Goal: Information Seeking & Learning: Learn about a topic

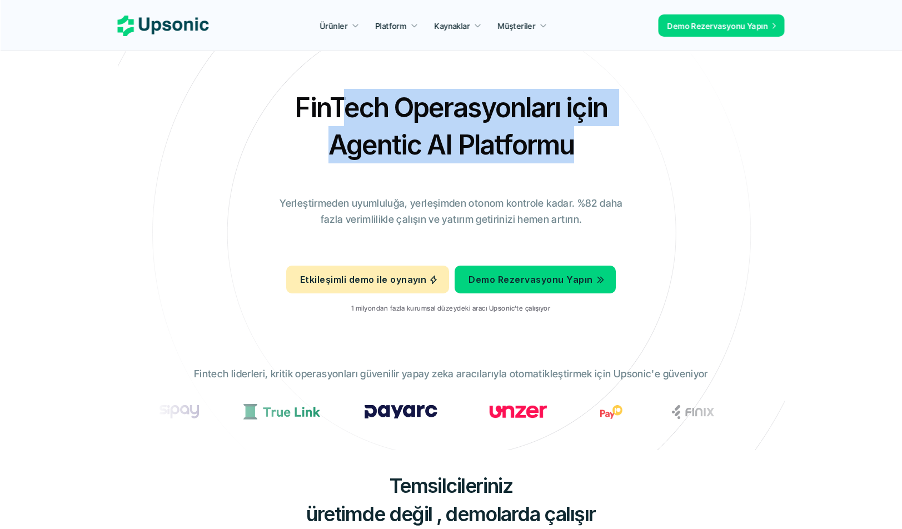
drag, startPoint x: 525, startPoint y: 146, endPoint x: 347, endPoint y: 117, distance: 180.7
click at [347, 117] on h2 "FinTech Operasyonları için Agentic AI Platformu" at bounding box center [451, 126] width 389 height 74
click at [347, 117] on font "FinTech Operasyonları için Agentic AI Platformu" at bounding box center [453, 126] width 318 height 70
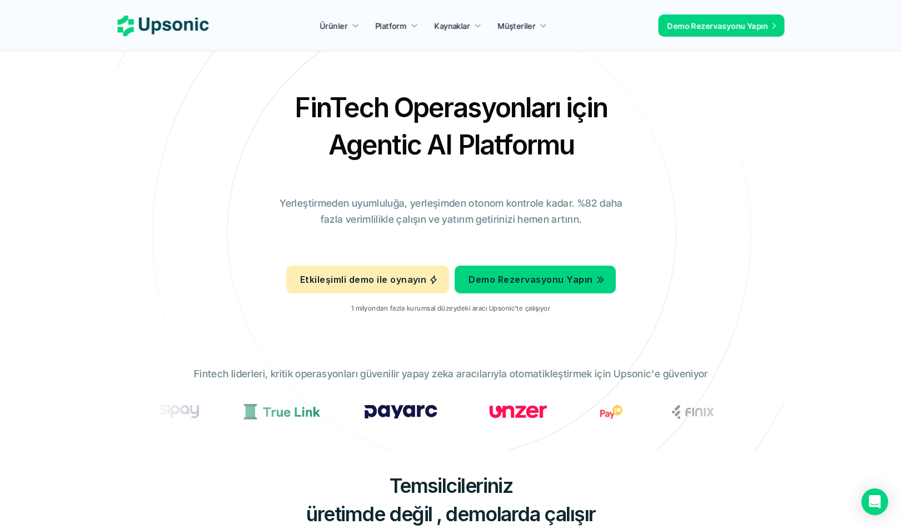
click at [384, 95] on font "FinTech Operasyonları için Agentic AI Platformu" at bounding box center [453, 126] width 318 height 70
click at [343, 27] on font "Ürünler" at bounding box center [334, 25] width 28 height 9
click at [638, 167] on div "FinTech Operasyonları için Agentic AI Platformu Yerleştirmeden uyumluluğa, yerl…" at bounding box center [451, 205] width 650 height 233
drag, startPoint x: 344, startPoint y: 310, endPoint x: 544, endPoint y: 315, distance: 200.0
click at [544, 315] on div "Etkileşimli demo ile oynayın Demo Rezervasyonu Yapın 1 milyondan fazla kurumsal…" at bounding box center [450, 291] width 329 height 62
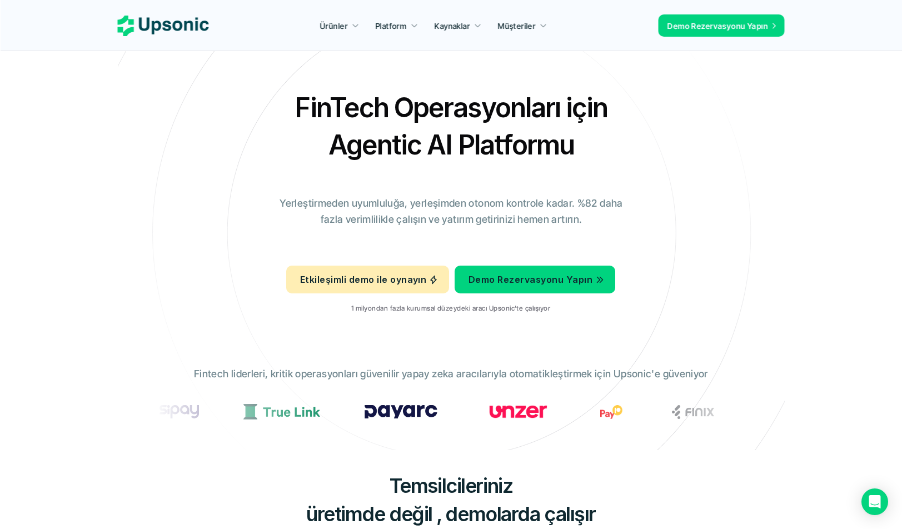
click at [653, 198] on div "FinTech Operasyonları için Agentic AI Platformu Yerleştirmeden uyumluluğa, yerl…" at bounding box center [451, 205] width 650 height 233
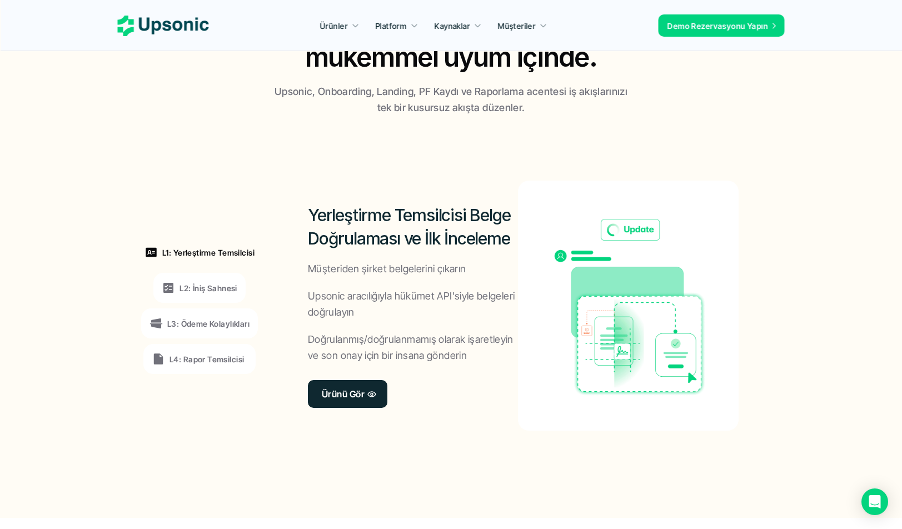
scroll to position [778, 0]
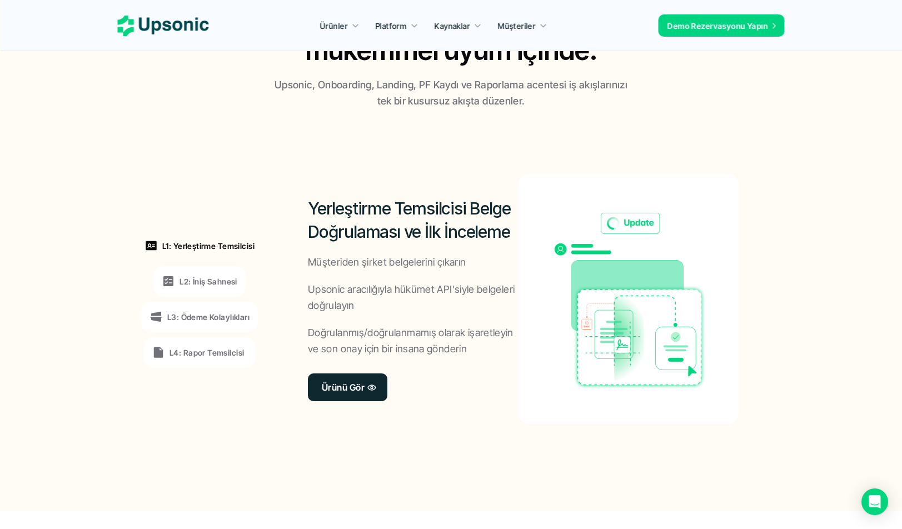
click at [215, 286] on font "L2: İniş Sahnesi" at bounding box center [208, 281] width 58 height 9
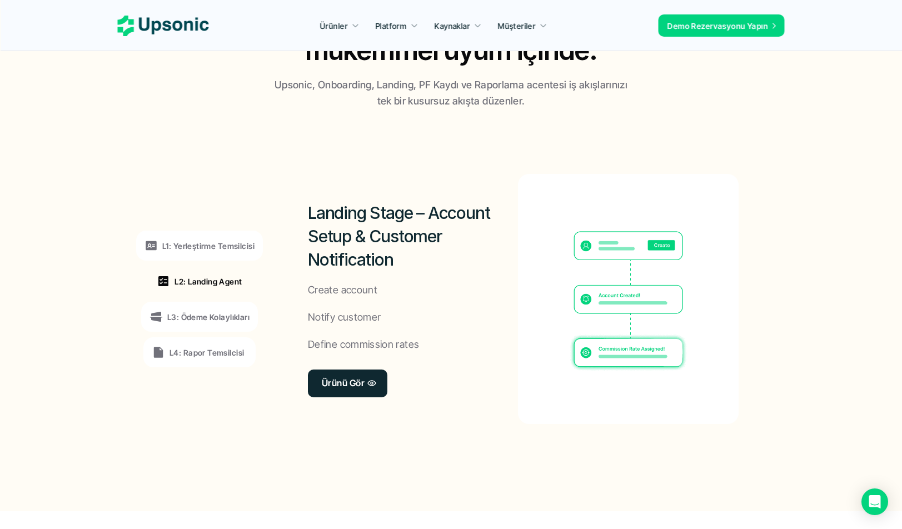
click at [214, 314] on font "L3: Ödeme Kolaylıkları" at bounding box center [208, 316] width 82 height 9
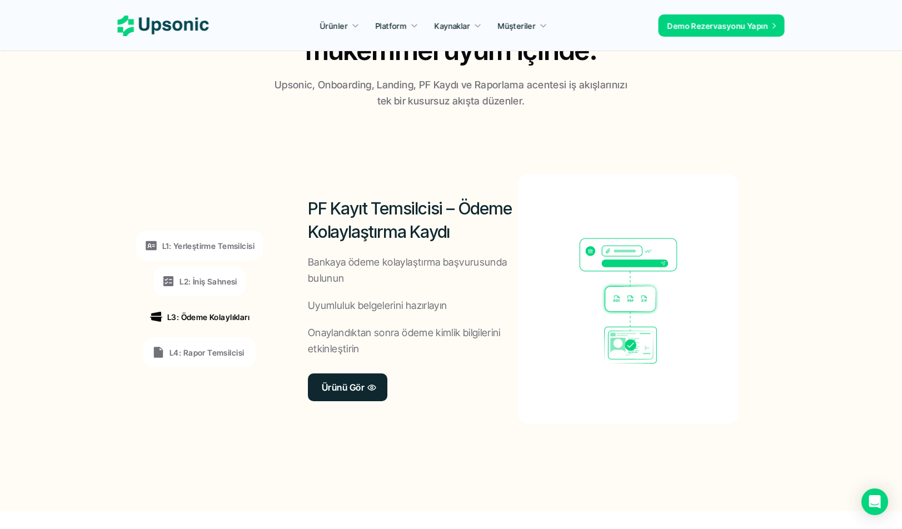
click at [206, 344] on div "L4: Rapor Temsilcisi" at bounding box center [199, 352] width 112 height 30
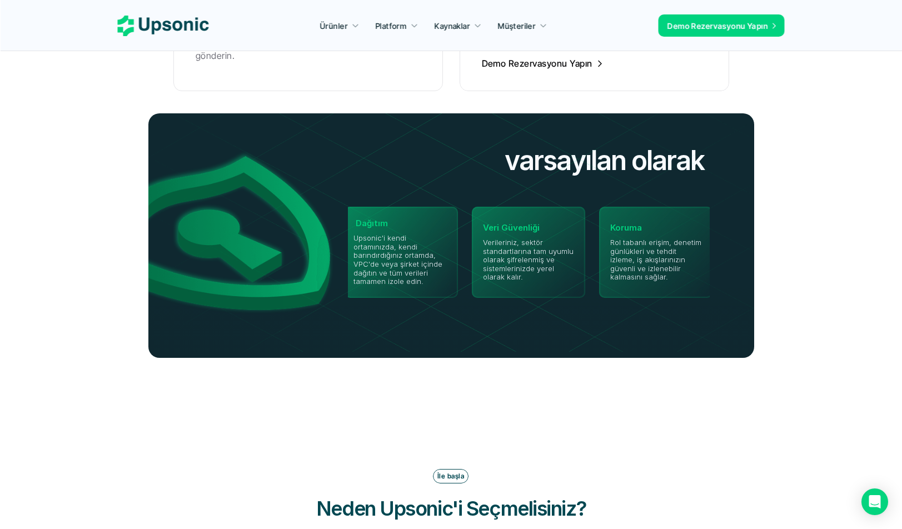
scroll to position [2611, 0]
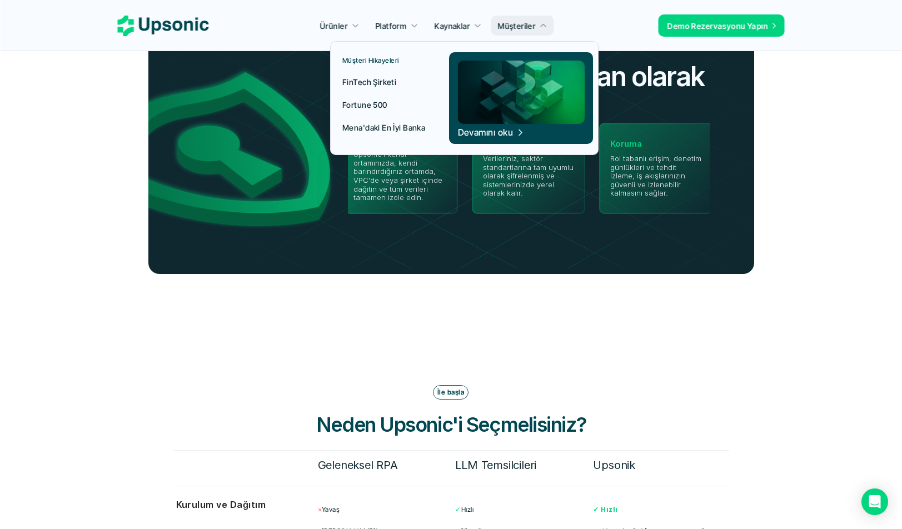
click at [410, 129] on font "Mena'daki En İyi Banka" at bounding box center [383, 127] width 83 height 9
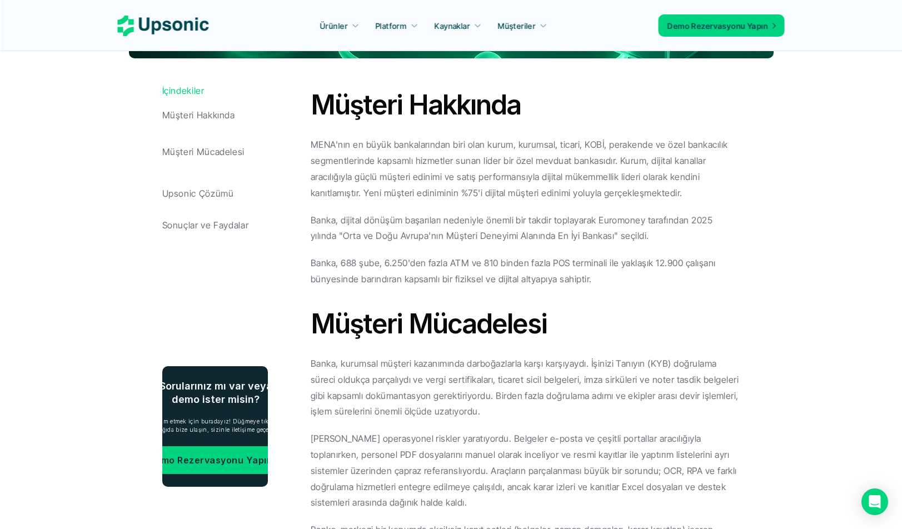
scroll to position [500, 0]
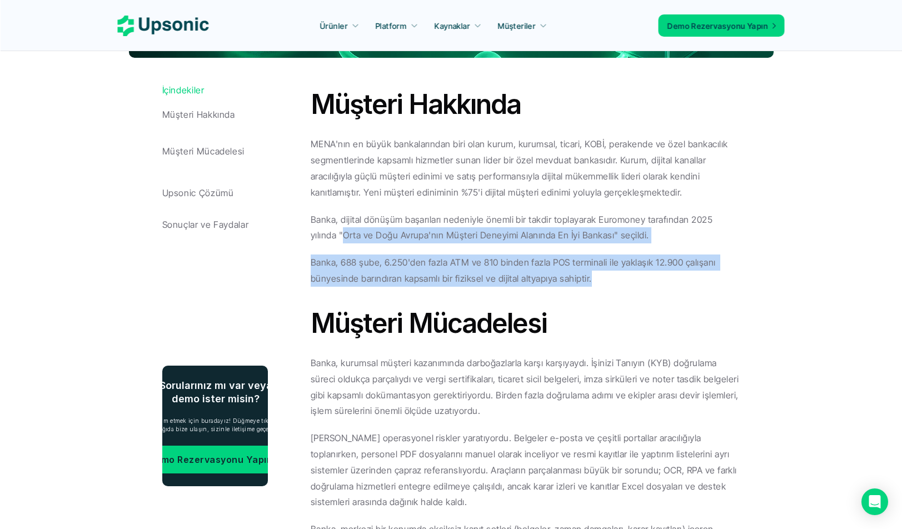
drag, startPoint x: 682, startPoint y: 280, endPoint x: 316, endPoint y: 242, distance: 368.0
click at [316, 242] on div "MENA'nın en büyük bankalarından biri olan kurum, kurumsal, ticari, KOBİ, perake…" at bounding box center [525, 211] width 429 height 150
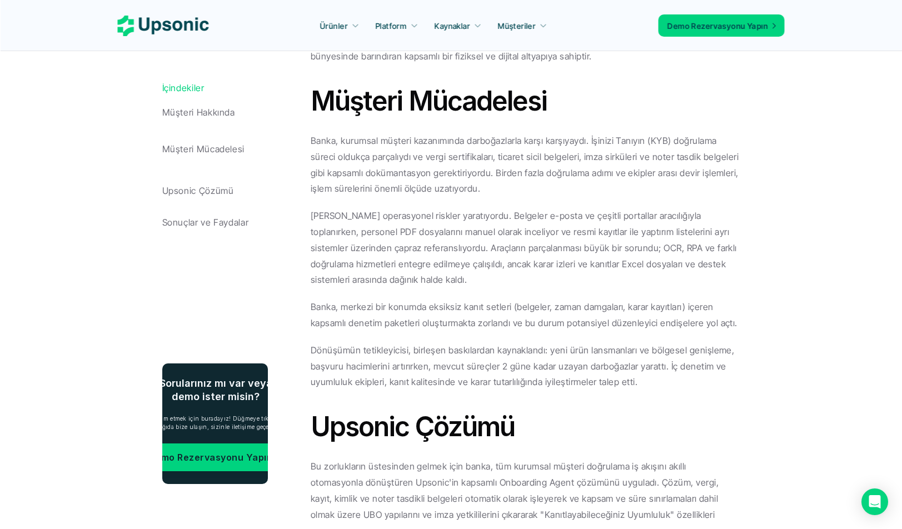
click at [316, 242] on font "Manuel yaklaşım operasyonel riskler yaratıyordu. Belgeler e-posta ve çeşitli po…" at bounding box center [525, 247] width 428 height 75
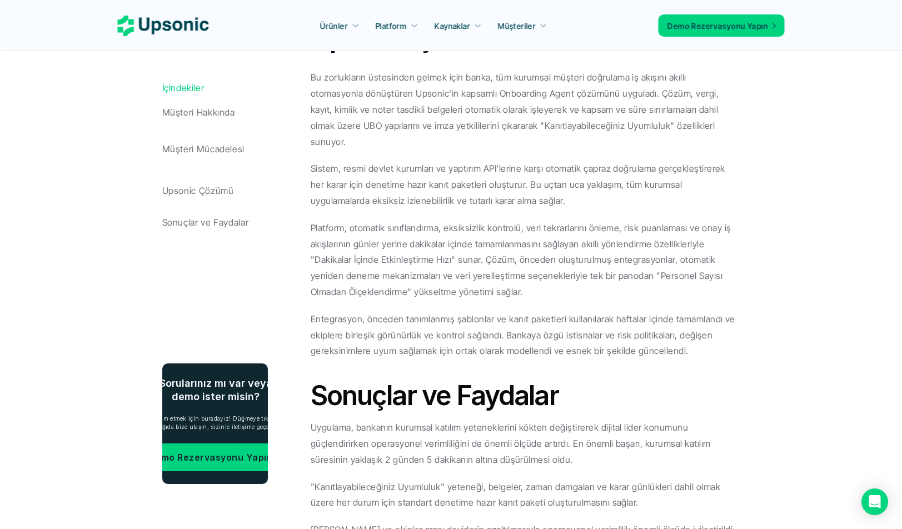
scroll to position [1055, 0]
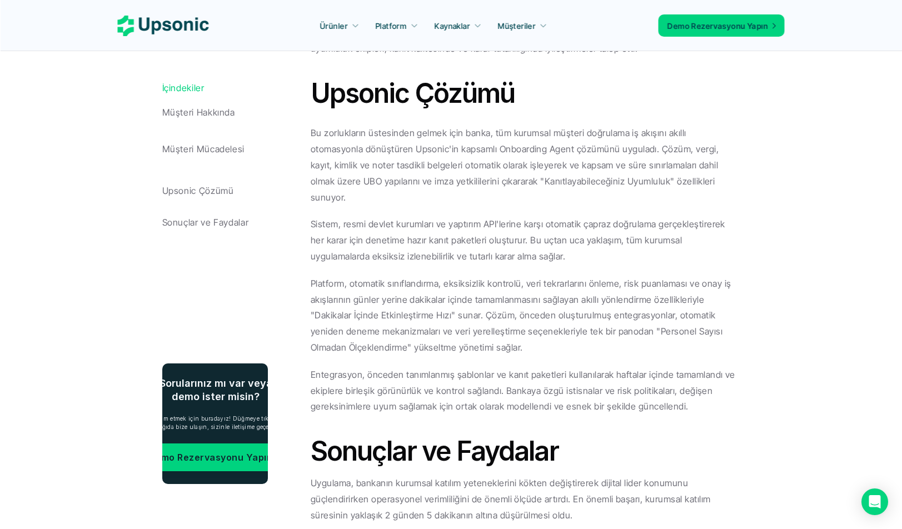
click at [668, 176] on font "Bu zorlukların üstesinden gelmek için banka, tüm kurumsal müşteri doğrulama iş …" at bounding box center [516, 164] width 411 height 75
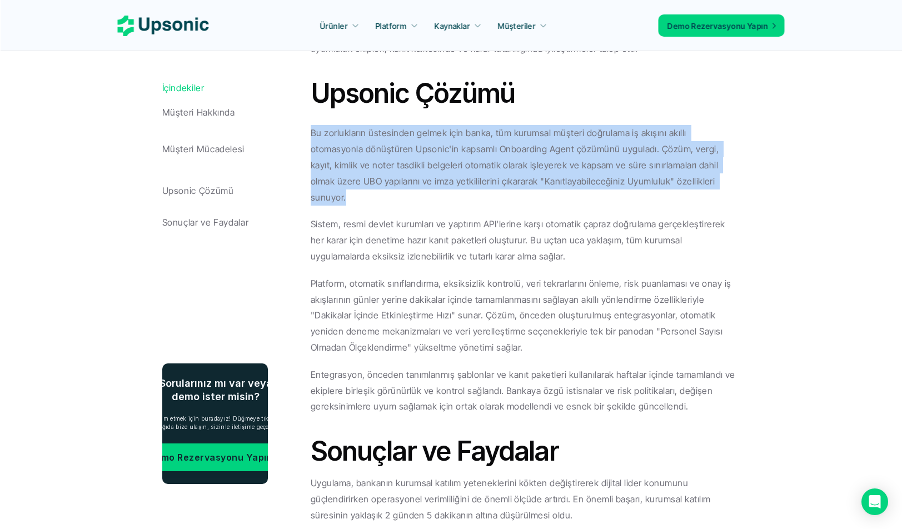
click at [668, 176] on font "Bu zorlukların üstesinden gelmek için banka, tüm kurumsal müşteri doğrulama iş …" at bounding box center [516, 164] width 411 height 75
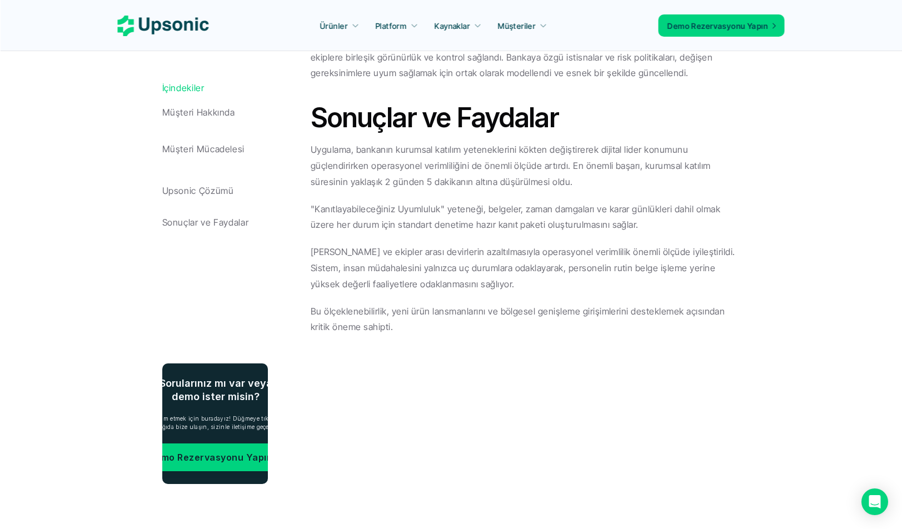
click at [668, 176] on div "Uygulama, bankanın kurumsal katılım yeteneklerini kökten değiştirerek dijital l…" at bounding box center [525, 238] width 429 height 193
